Goal: Task Accomplishment & Management: Use online tool/utility

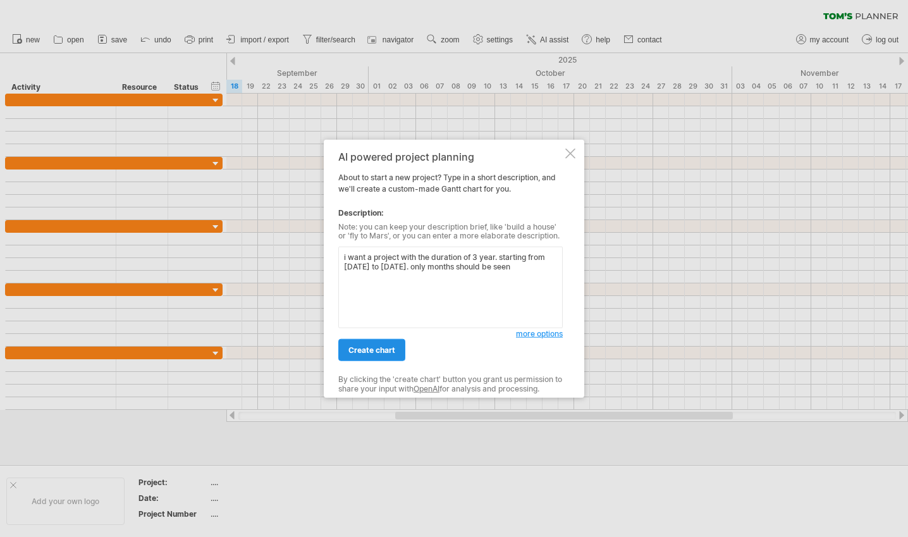
type textarea "i want a project with the duration of 3 year. starting from [DATE] to [DATE]. o…"
click at [373, 344] on link "create chart" at bounding box center [371, 350] width 67 height 22
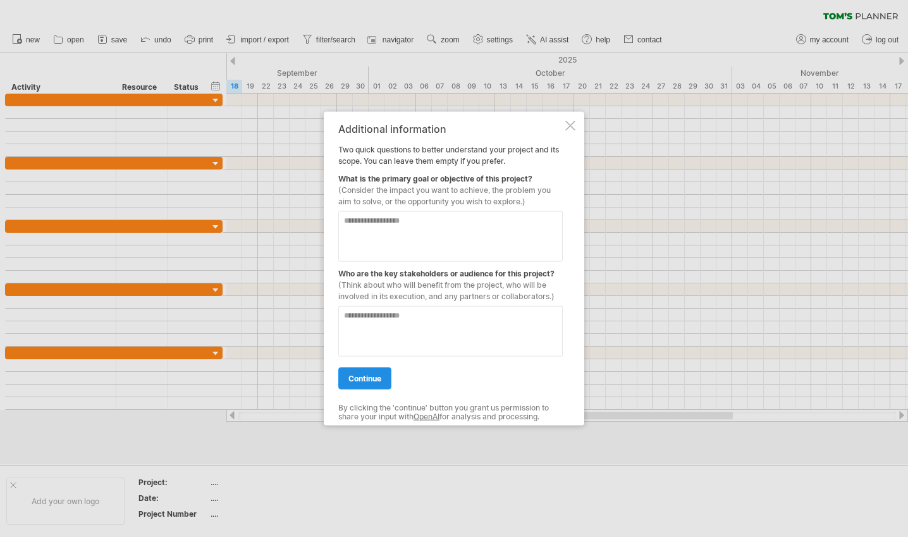
click at [376, 380] on span "continue" at bounding box center [364, 377] width 33 height 9
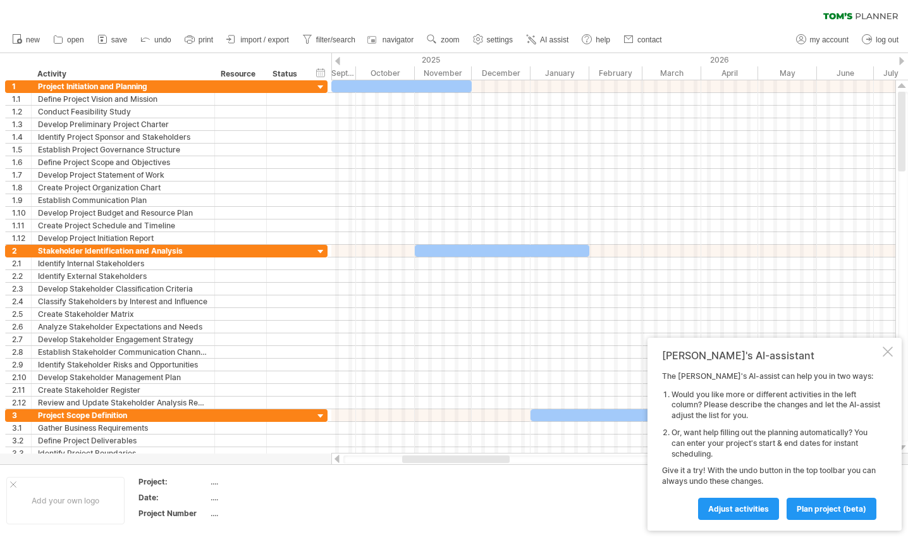
click at [902, 63] on div at bounding box center [901, 61] width 5 height 8
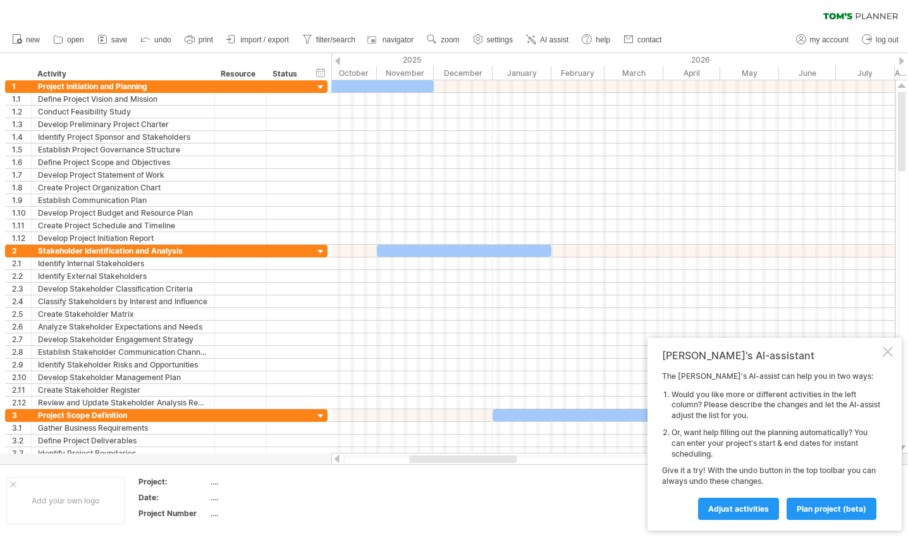
click at [902, 63] on div at bounding box center [901, 61] width 5 height 8
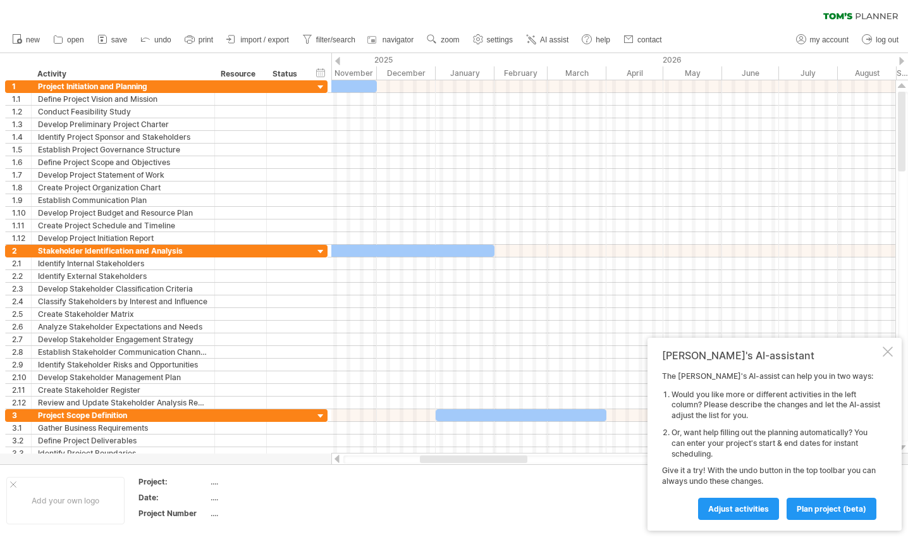
click at [902, 63] on div at bounding box center [901, 61] width 5 height 8
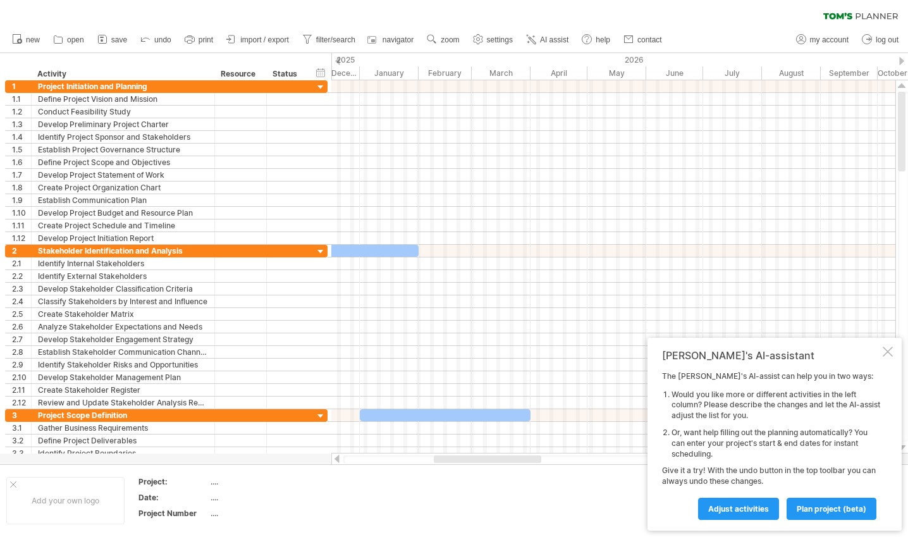
click at [902, 63] on div at bounding box center [901, 61] width 5 height 8
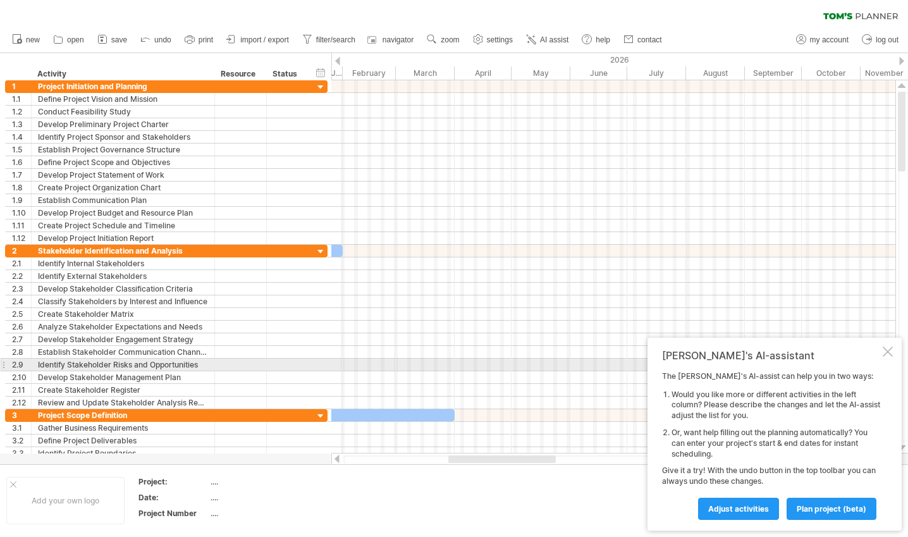
click at [892, 360] on div "[PERSON_NAME]'s AI-assistant The [PERSON_NAME]'s AI-assist can help you in two …" at bounding box center [775, 434] width 254 height 193
click at [890, 354] on div at bounding box center [888, 352] width 10 height 10
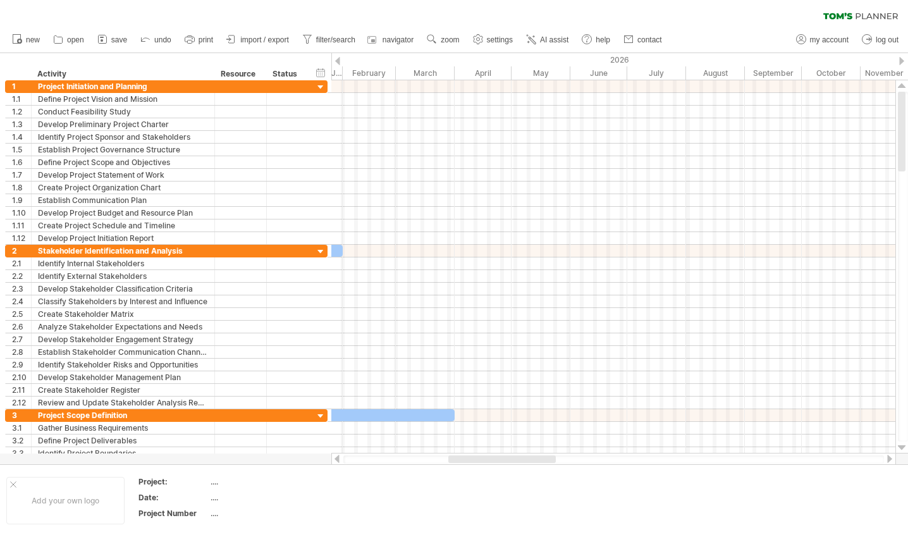
click at [335, 58] on div at bounding box center [337, 61] width 5 height 8
click at [337, 58] on div at bounding box center [337, 61] width 5 height 8
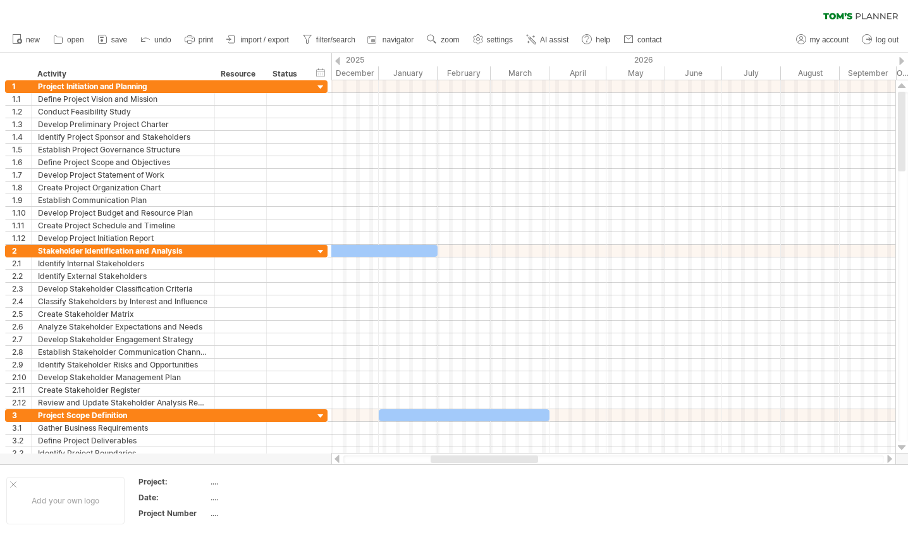
click at [337, 58] on div at bounding box center [337, 61] width 5 height 8
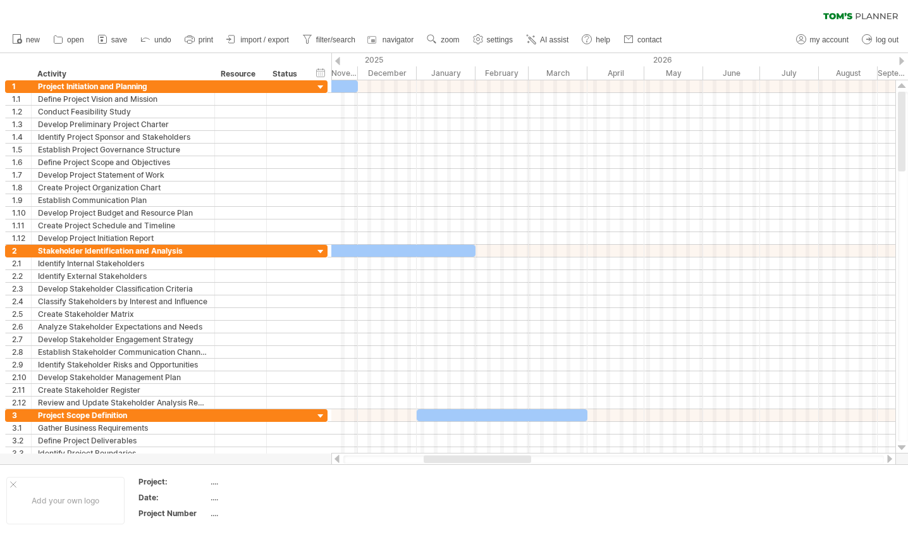
click at [337, 58] on div at bounding box center [337, 61] width 5 height 8
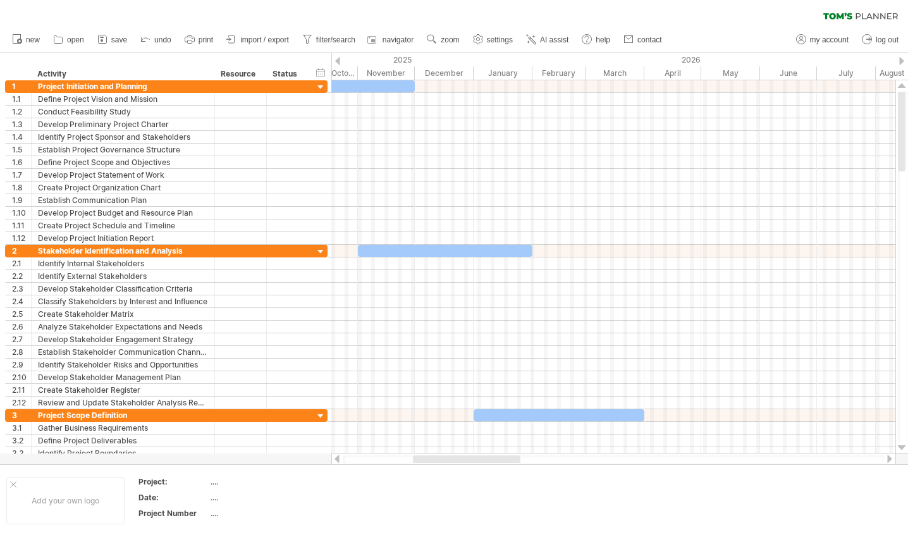
click at [337, 58] on div at bounding box center [337, 61] width 5 height 8
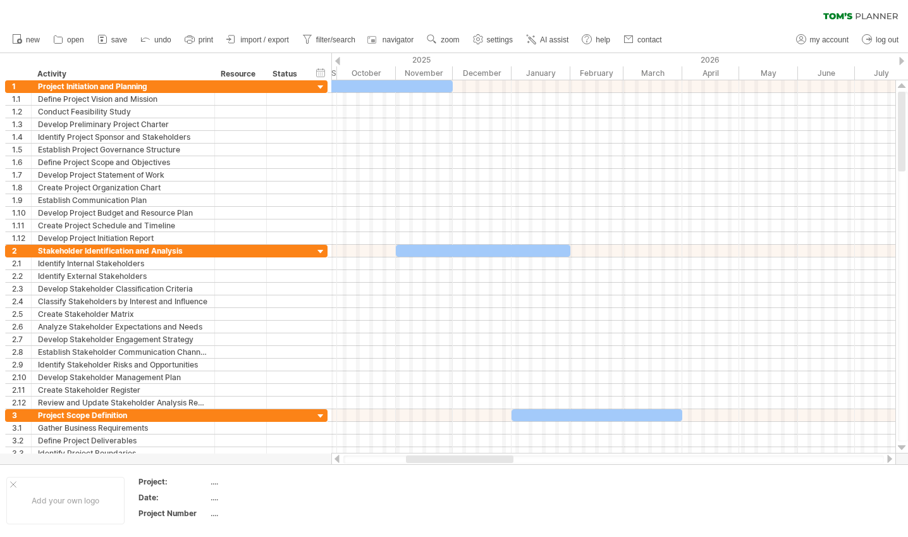
click at [337, 58] on div at bounding box center [337, 61] width 5 height 8
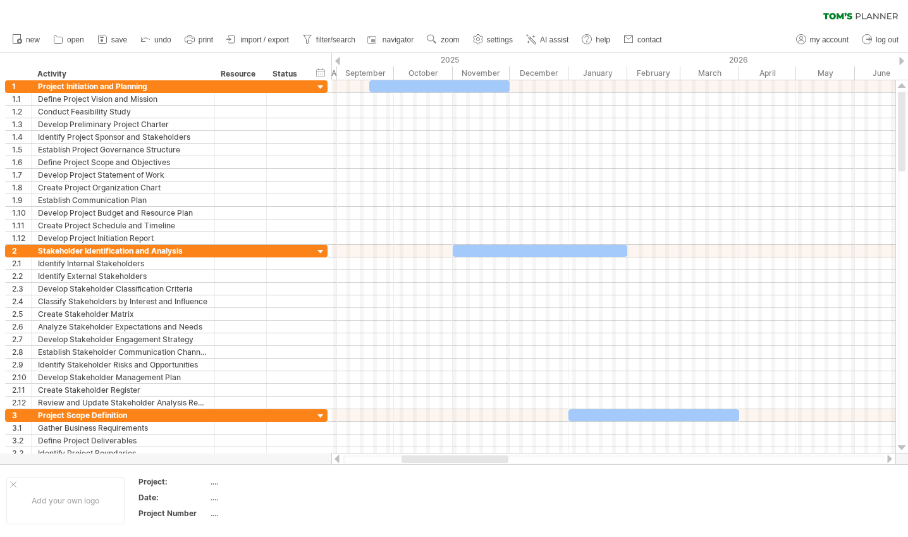
click at [337, 58] on div at bounding box center [337, 61] width 5 height 8
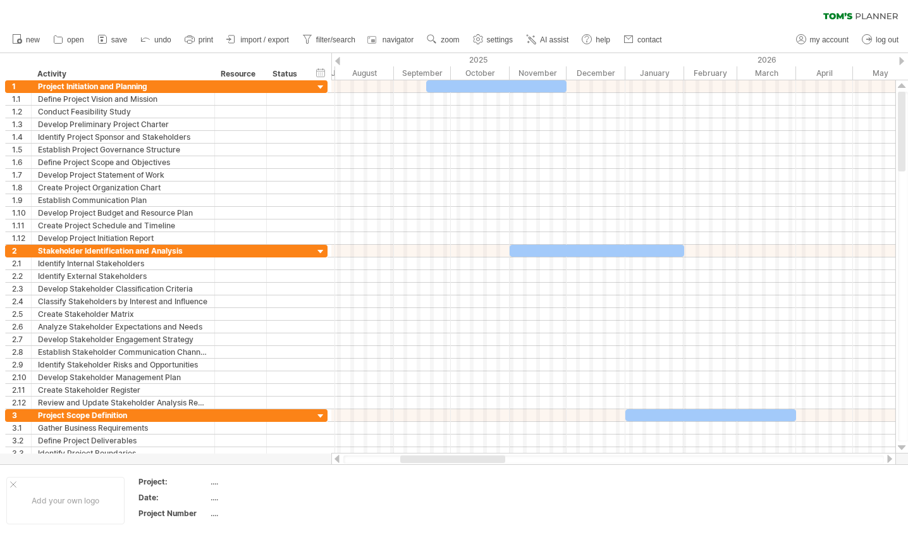
click at [337, 58] on div at bounding box center [337, 61] width 5 height 8
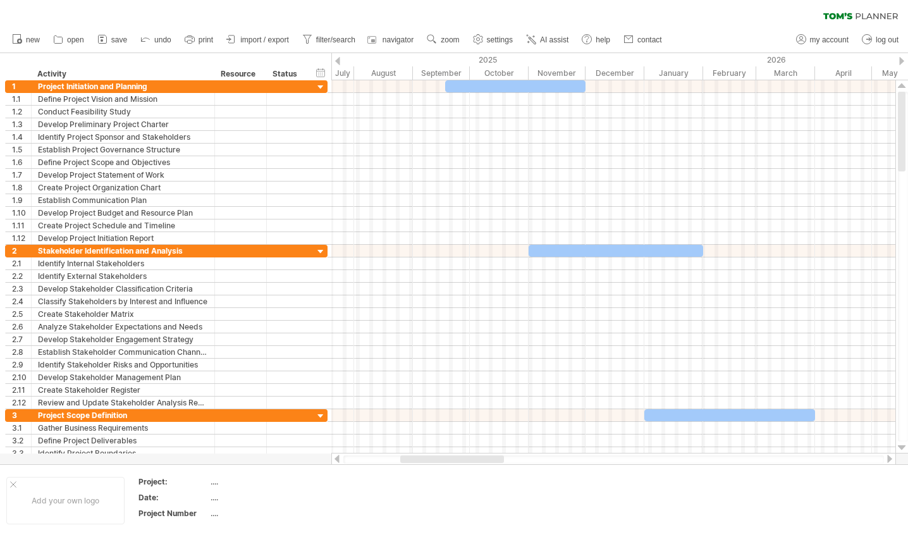
click at [337, 58] on div at bounding box center [337, 61] width 5 height 8
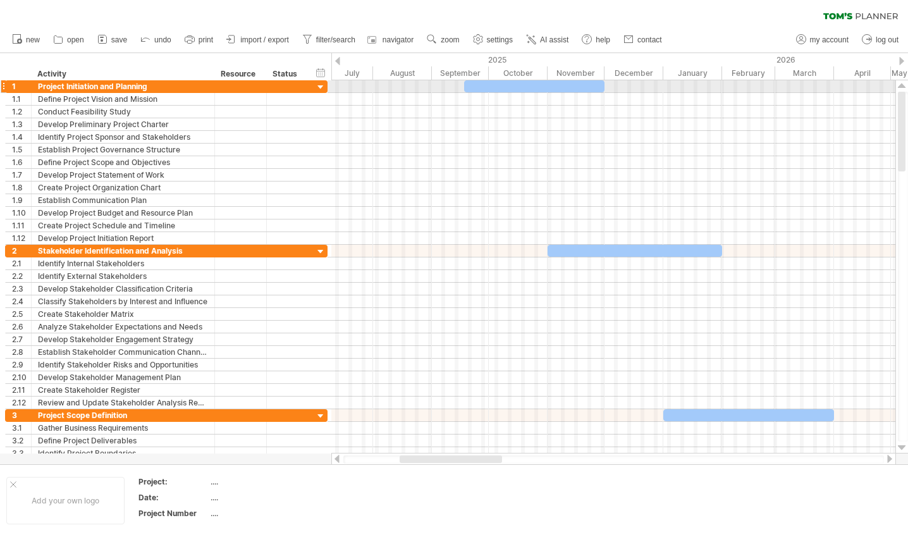
click at [556, 85] on div at bounding box center [534, 86] width 140 height 12
click at [317, 85] on div at bounding box center [321, 88] width 12 height 12
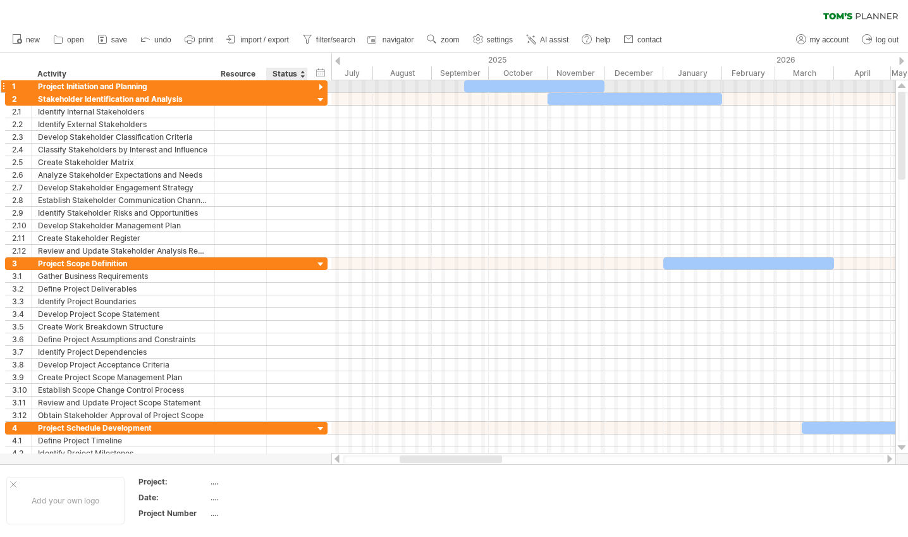
click at [317, 85] on div at bounding box center [321, 88] width 12 height 12
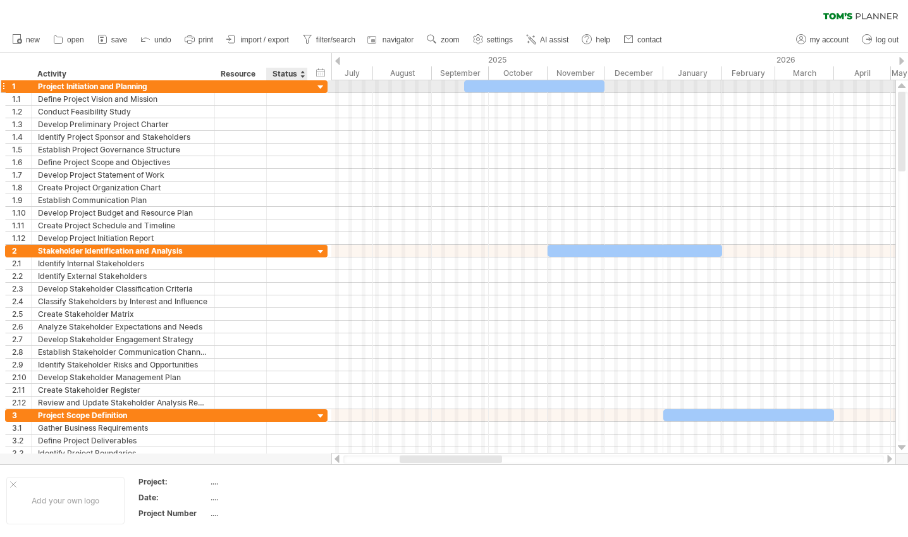
click at [312, 87] on div "**********" at bounding box center [166, 86] width 323 height 13
click at [318, 76] on div "hide start/end/duration show start/end/duration" at bounding box center [321, 72] width 12 height 13
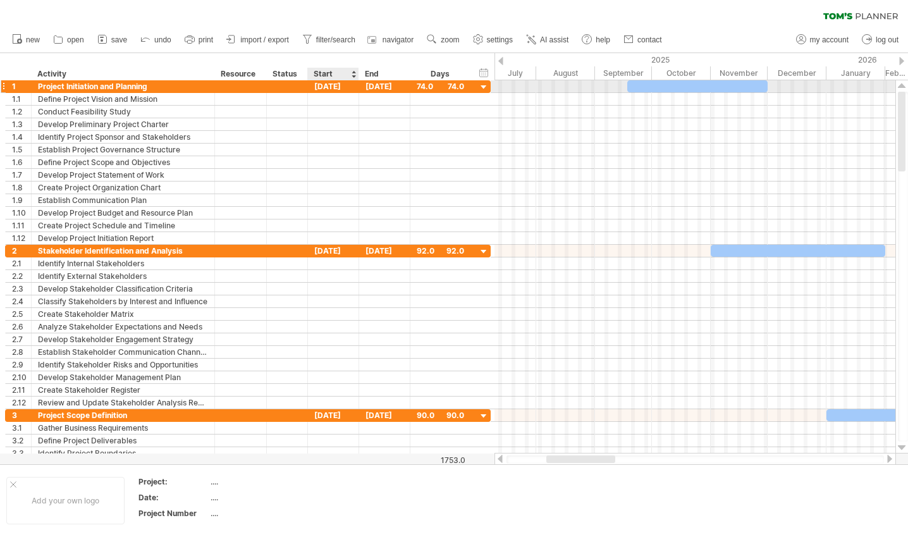
click at [326, 87] on div "[DATE]" at bounding box center [333, 86] width 51 height 12
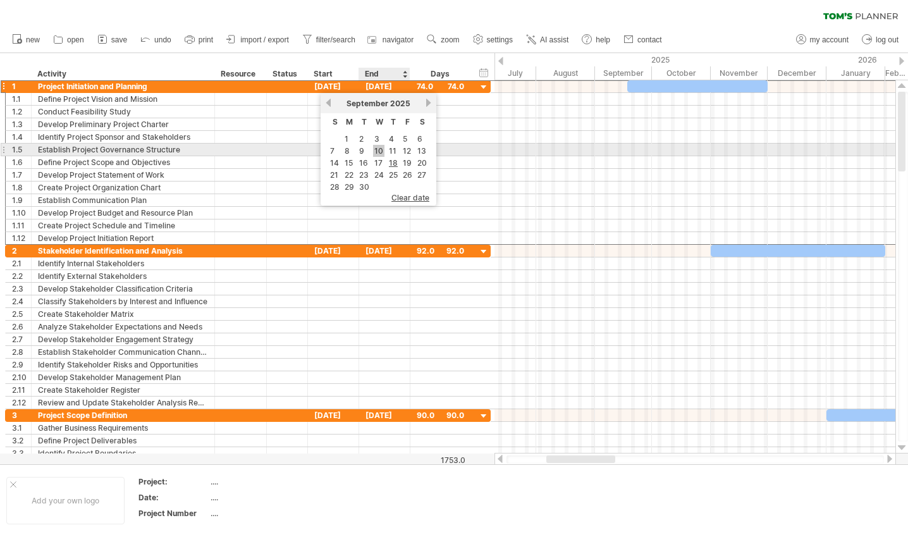
click at [378, 155] on link "10" at bounding box center [378, 151] width 11 height 12
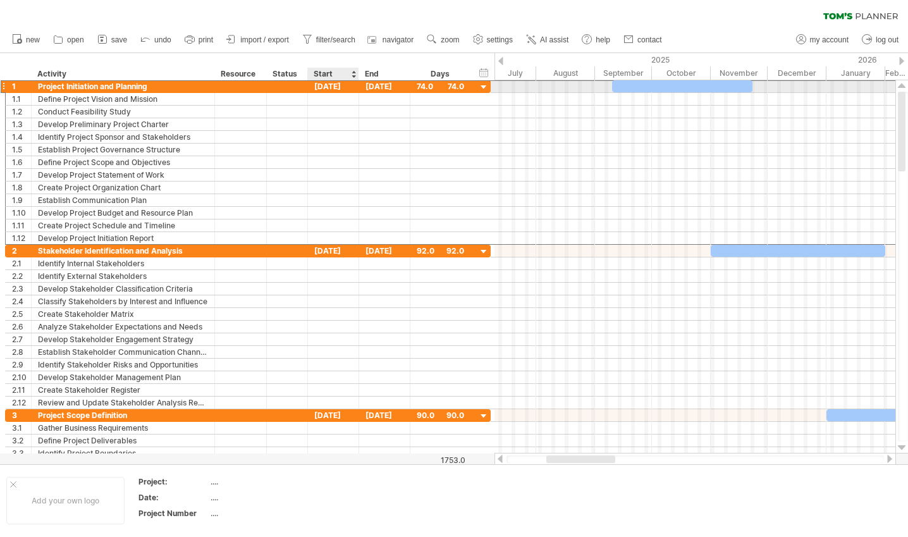
click at [331, 87] on div "[DATE]" at bounding box center [333, 86] width 51 height 12
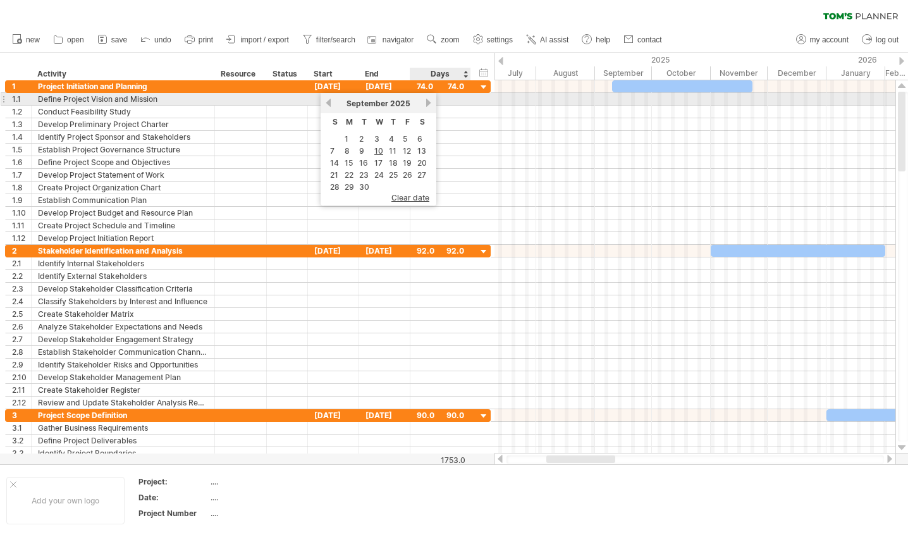
click at [426, 99] on link "next" at bounding box center [428, 102] width 9 height 9
click at [426, 100] on link "next" at bounding box center [428, 102] width 9 height 9
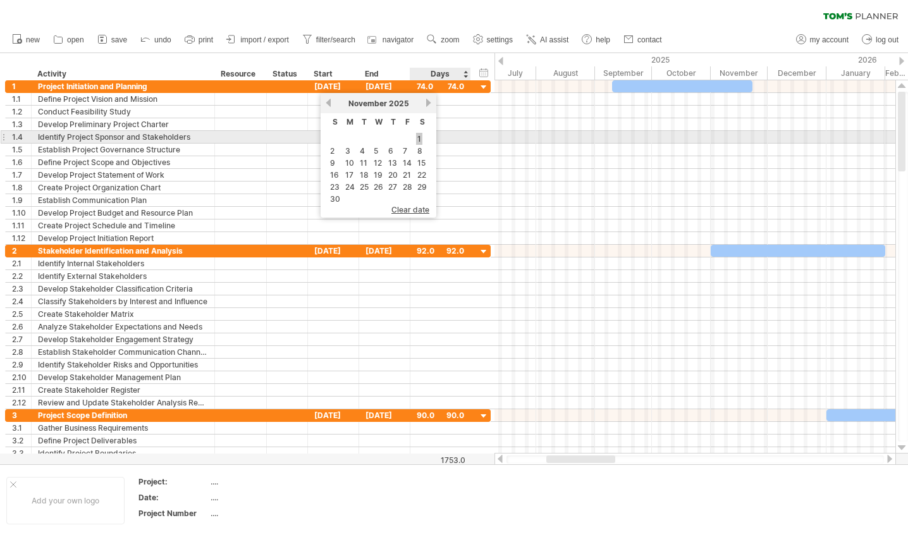
click at [421, 137] on link "1" at bounding box center [419, 139] width 6 height 12
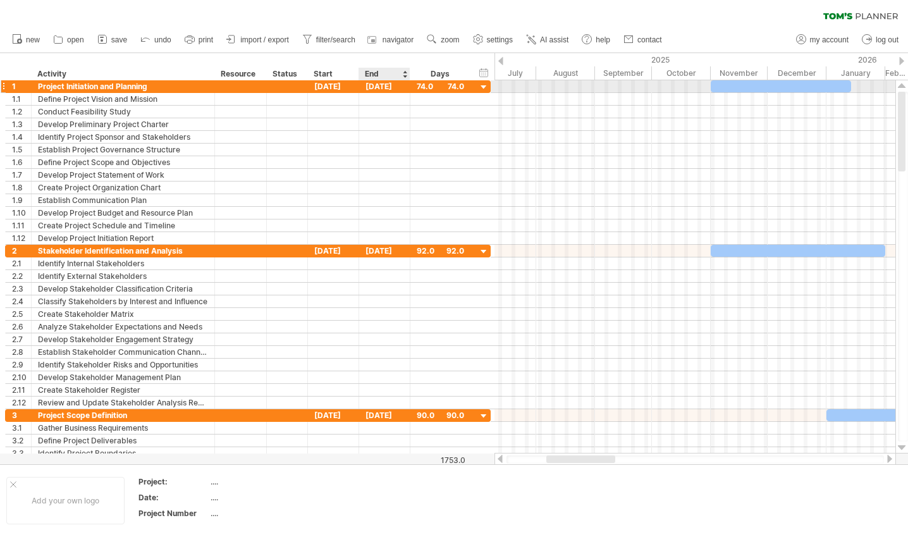
click at [381, 87] on div "[DATE]" at bounding box center [384, 86] width 51 height 12
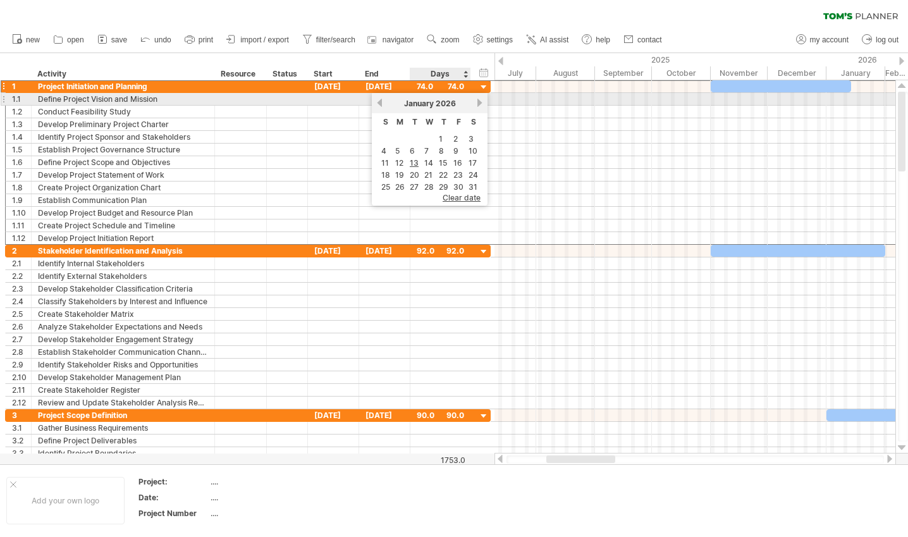
click at [476, 101] on link "next" at bounding box center [479, 102] width 9 height 9
click at [476, 101] on link "next" at bounding box center [478, 102] width 9 height 9
click at [476, 101] on link "next" at bounding box center [479, 102] width 9 height 9
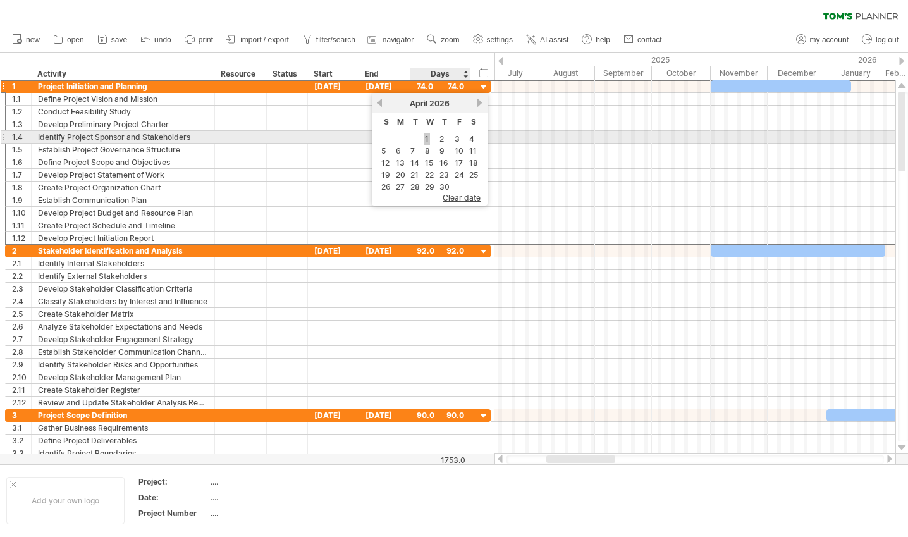
click at [427, 138] on link "1" at bounding box center [427, 139] width 6 height 12
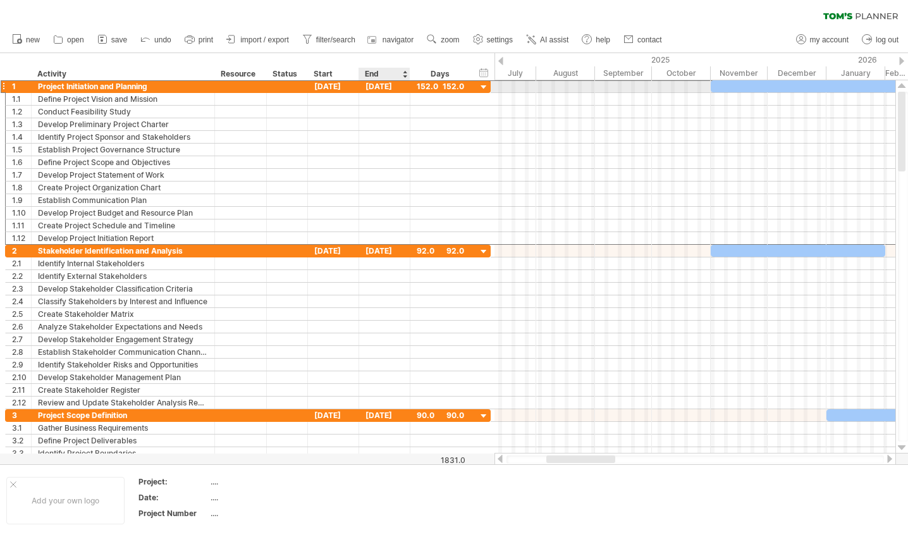
click at [388, 86] on div "[DATE]" at bounding box center [384, 86] width 51 height 12
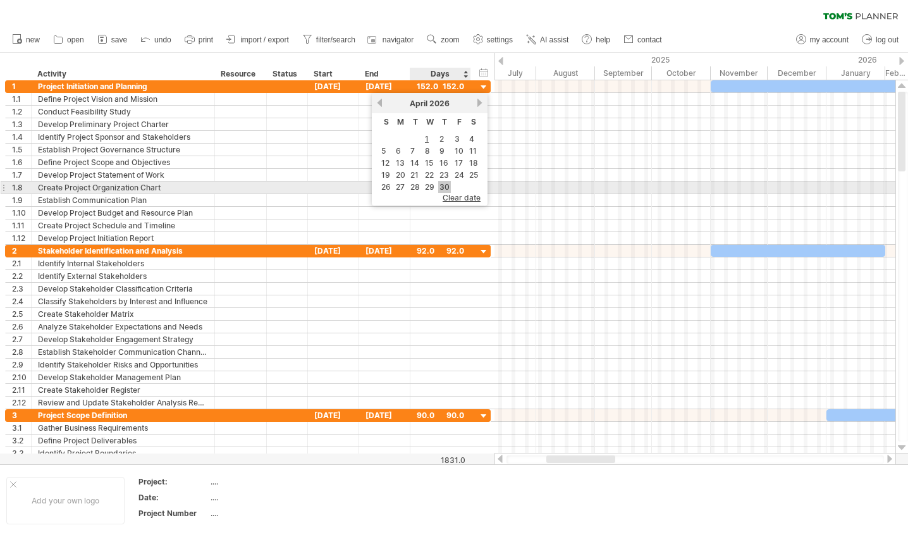
click at [446, 187] on link "30" at bounding box center [444, 187] width 13 height 12
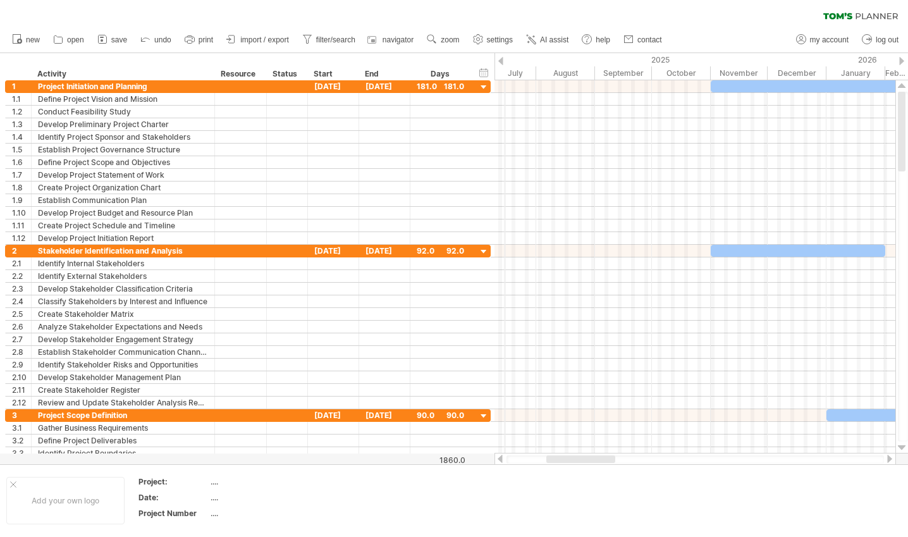
click at [504, 61] on div "2025" at bounding box center [480, 59] width 692 height 13
click at [503, 61] on div "2025" at bounding box center [480, 59] width 692 height 13
click at [500, 61] on div at bounding box center [500, 61] width 5 height 8
click at [502, 59] on div at bounding box center [500, 61] width 5 height 8
click at [900, 58] on div at bounding box center [901, 61] width 5 height 8
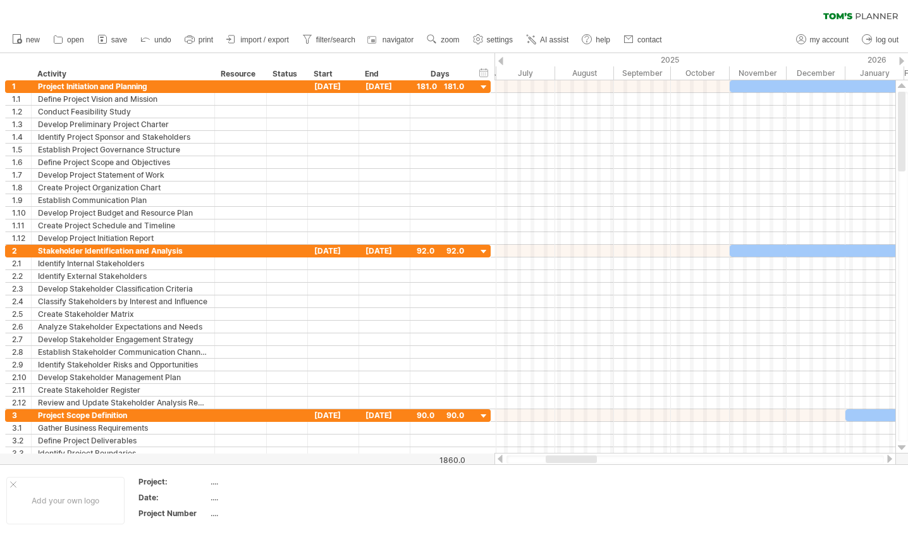
click at [900, 58] on div at bounding box center [901, 61] width 5 height 8
click at [901, 58] on div at bounding box center [901, 61] width 5 height 8
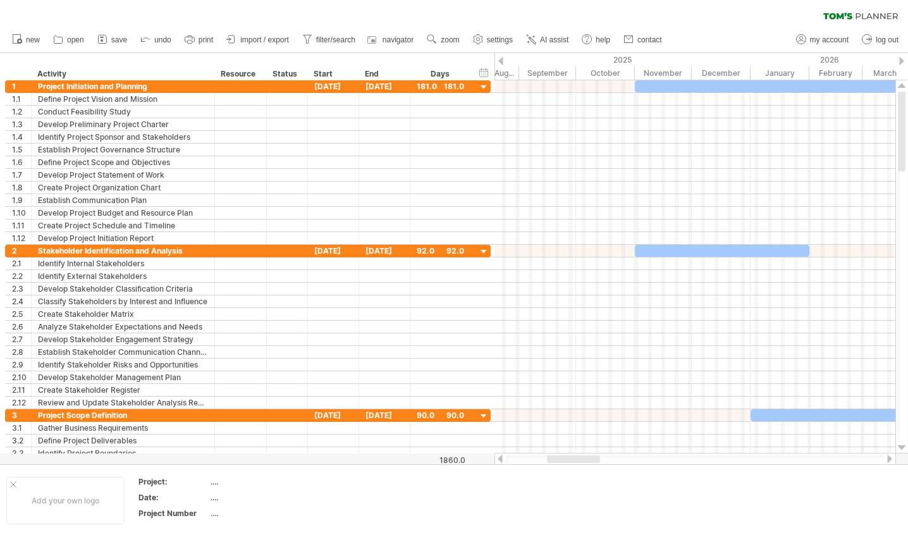
click at [901, 58] on div at bounding box center [901, 61] width 5 height 8
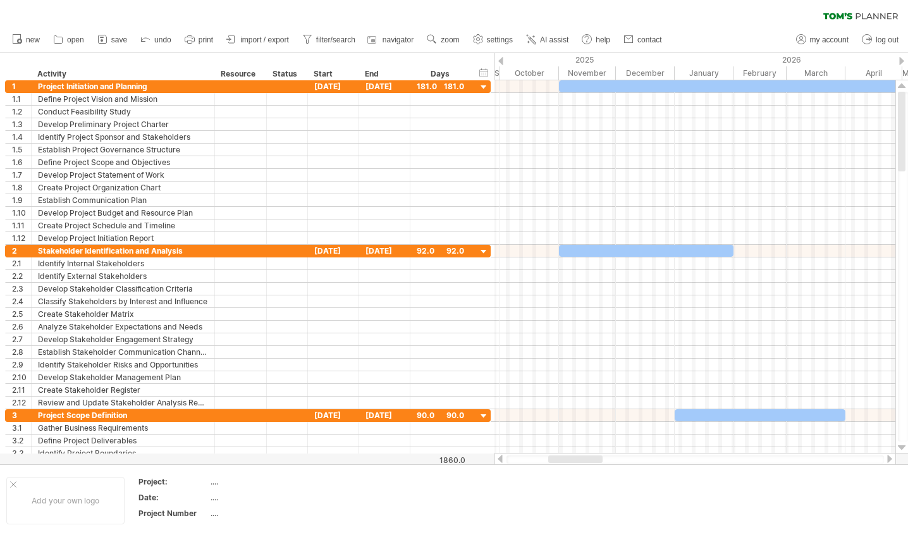
click at [901, 58] on div at bounding box center [901, 61] width 5 height 8
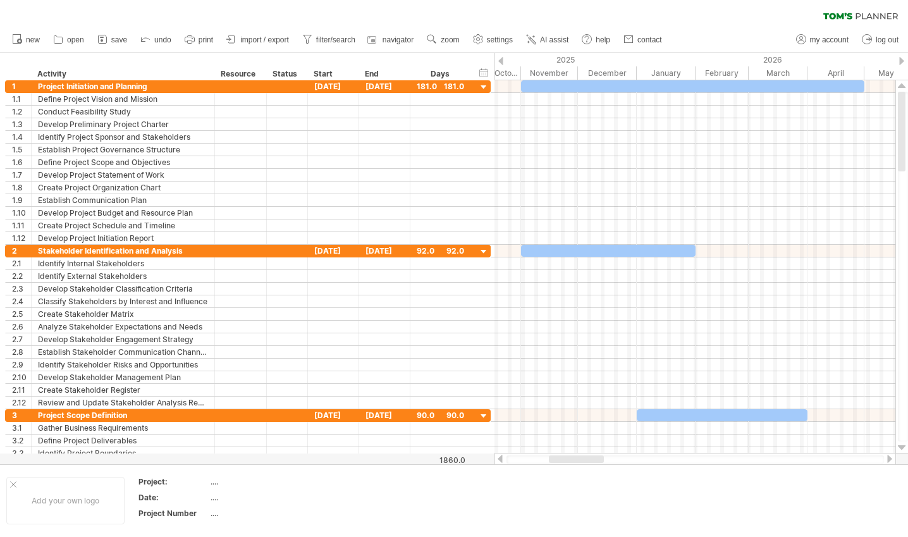
click at [901, 58] on div at bounding box center [901, 61] width 5 height 8
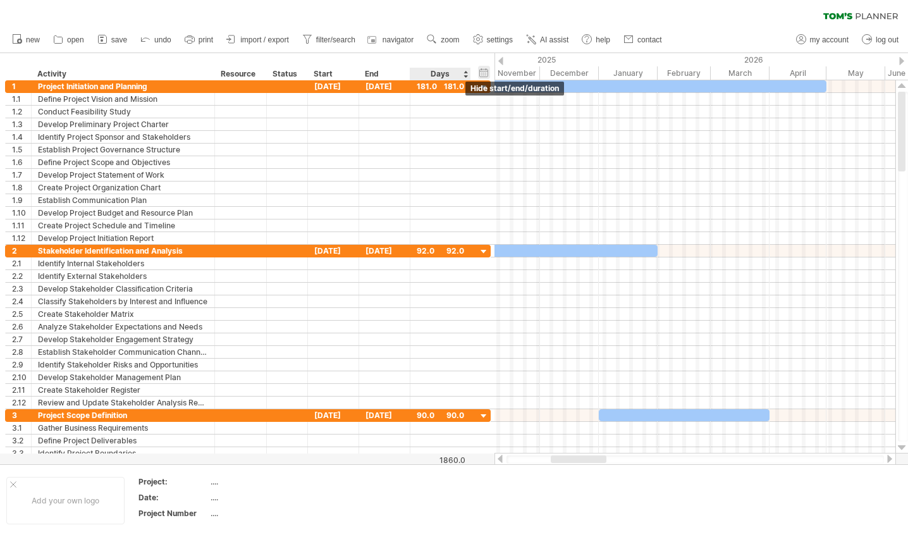
click at [486, 73] on div "hide start/end/duration show start/end/duration" at bounding box center [484, 72] width 12 height 13
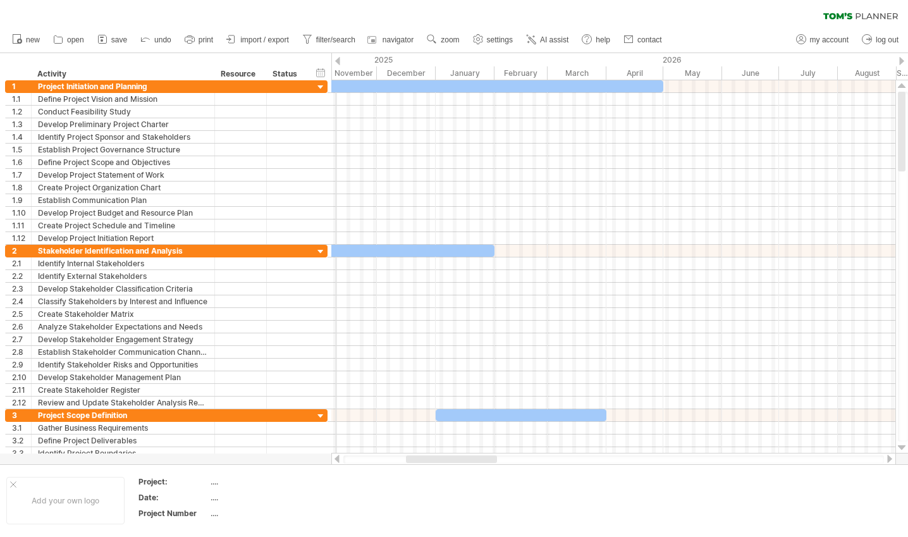
click at [336, 58] on div at bounding box center [337, 61] width 5 height 8
